Goal: Task Accomplishment & Management: Manage account settings

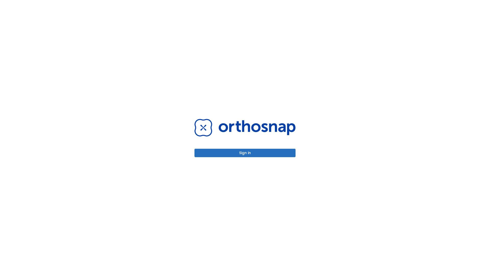
click at [245, 153] on button "Sign in" at bounding box center [244, 153] width 101 height 8
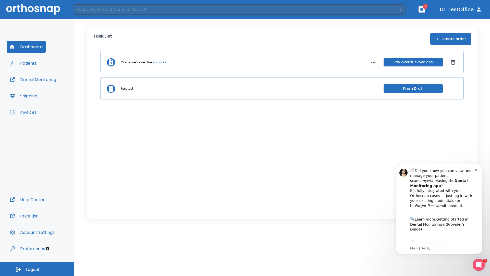
click at [37, 269] on span "Logout" at bounding box center [33, 269] width 14 height 6
